Goal: Check status: Check status

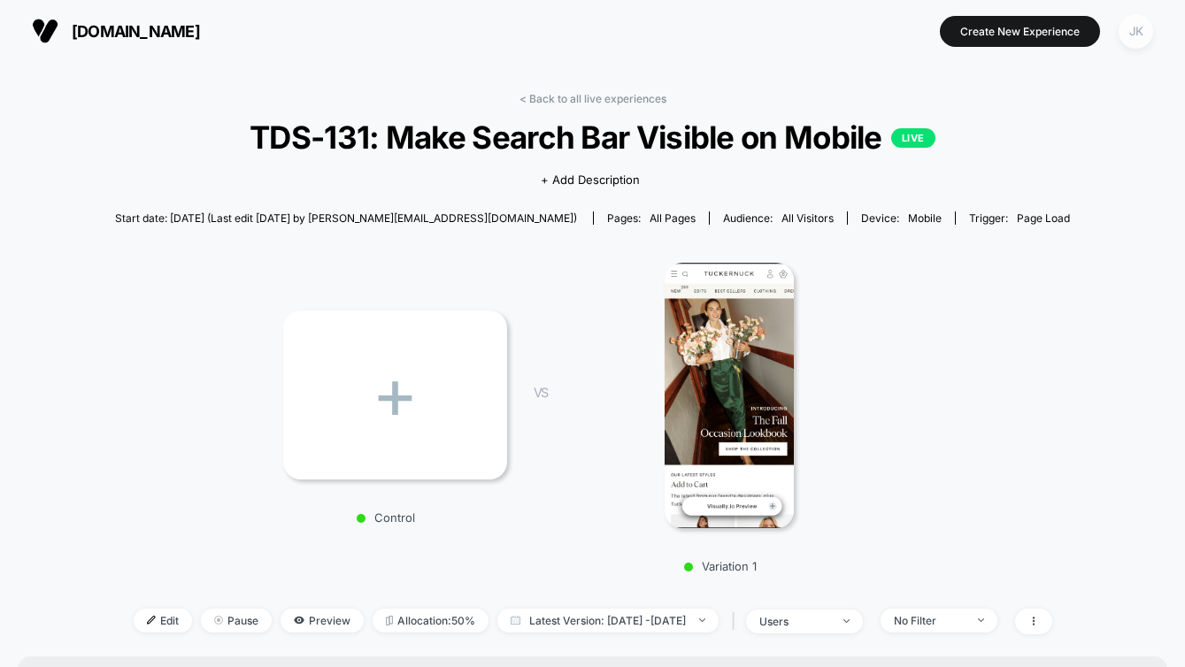
click at [1142, 33] on div "JK" at bounding box center [1136, 31] width 35 height 35
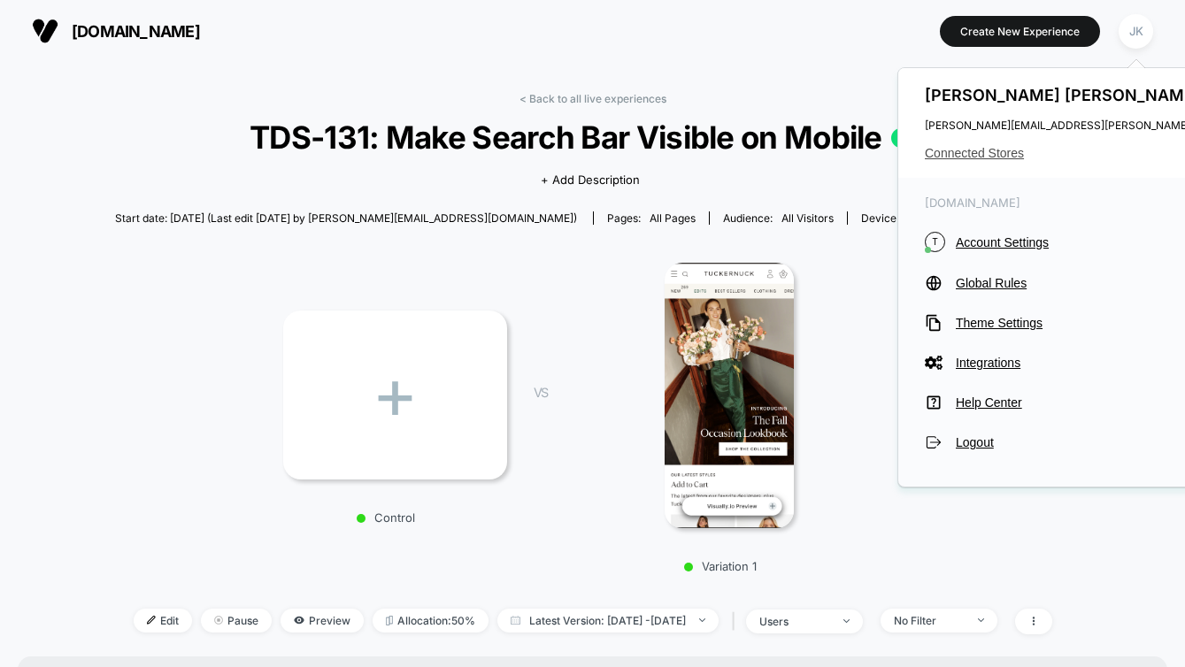
click at [991, 151] on span "Connected Stores" at bounding box center [1100, 153] width 351 height 14
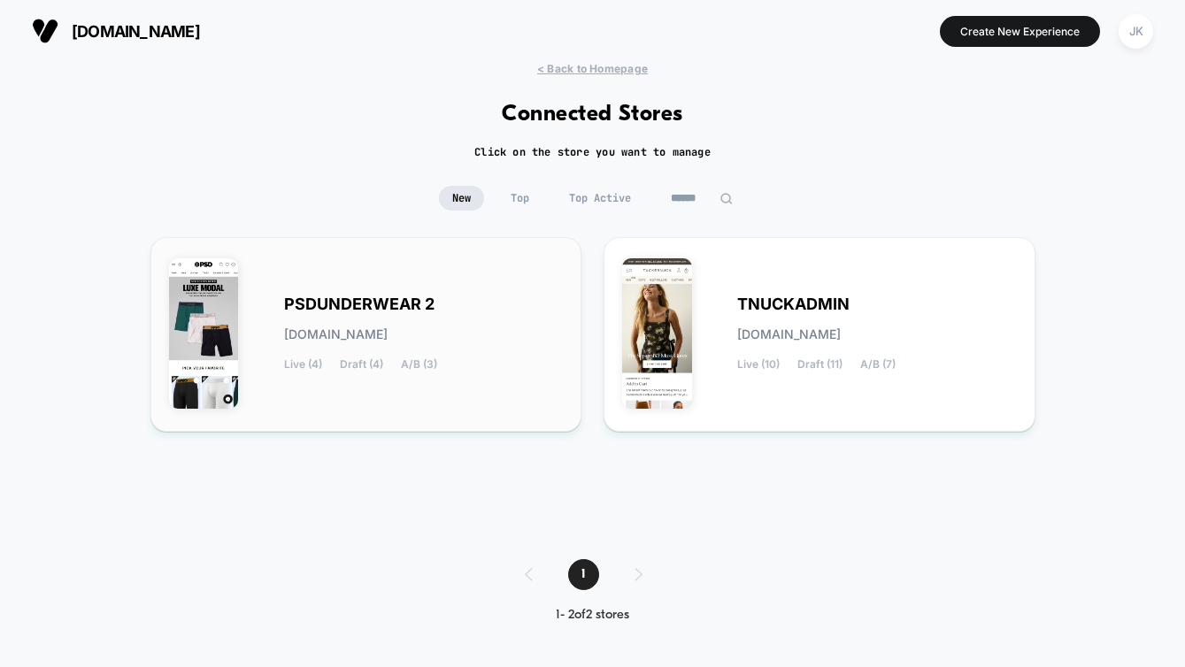
click at [493, 272] on div "PSDUNDERWEAR 2 [DOMAIN_NAME] Live (4) Draft (4) A/B (3)" at bounding box center [366, 335] width 395 height 158
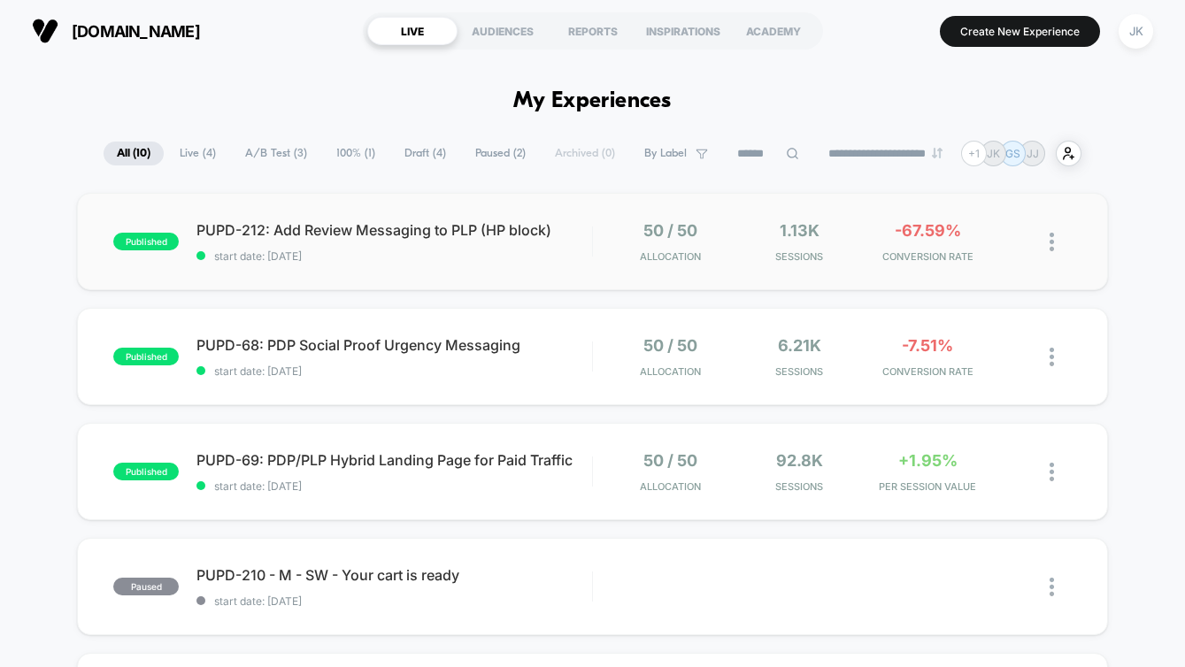
click at [493, 272] on div "published PUPD-212: Add Review Messaging to PLP (HP block) start date: [DATE] 5…" at bounding box center [592, 241] width 1031 height 97
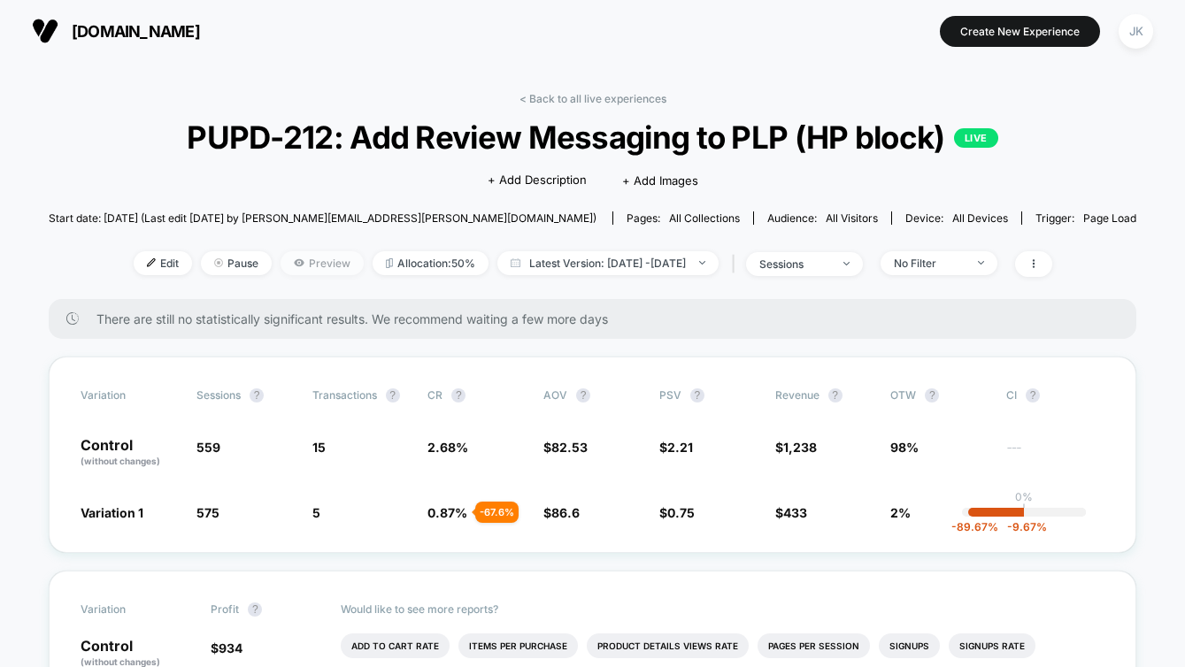
click at [286, 258] on span "Preview" at bounding box center [322, 263] width 83 height 24
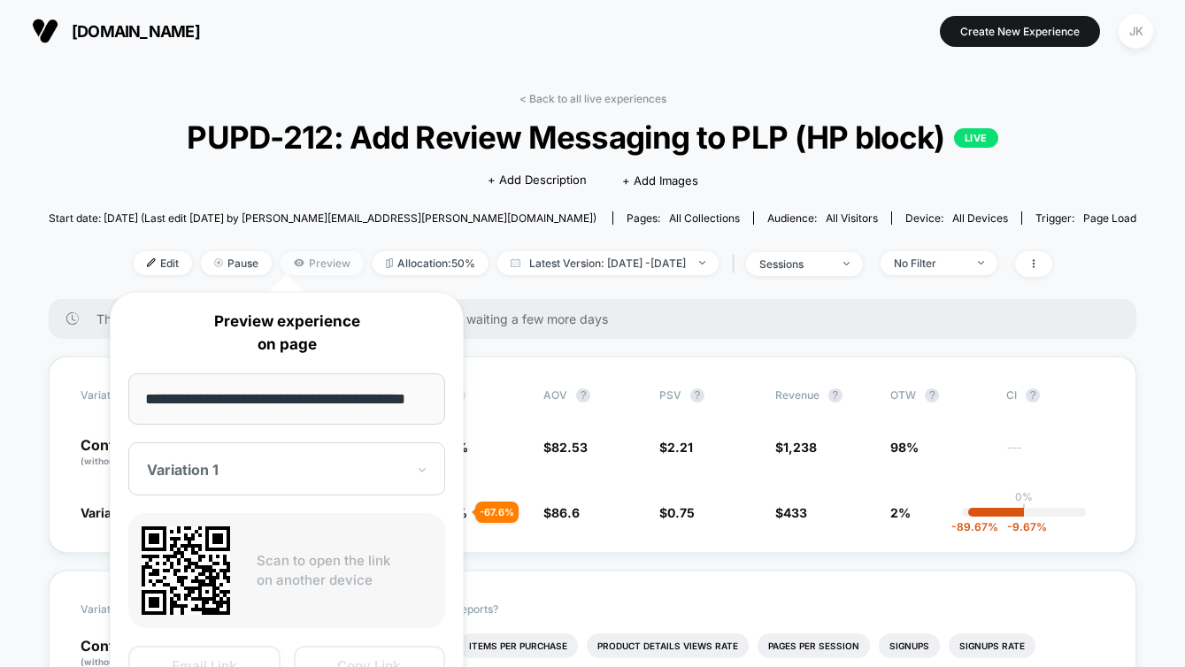
scroll to position [0, 19]
click at [358, 29] on section "[DOMAIN_NAME]" at bounding box center [211, 31] width 368 height 44
